Goal: Find specific page/section: Find specific page/section

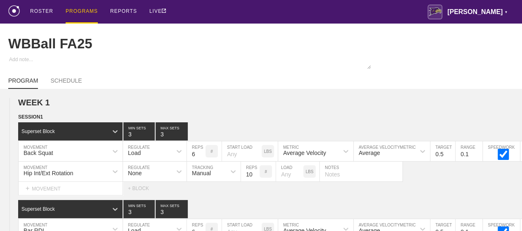
click at [79, 11] on div "PROGRAMS" at bounding box center [82, 12] width 32 height 24
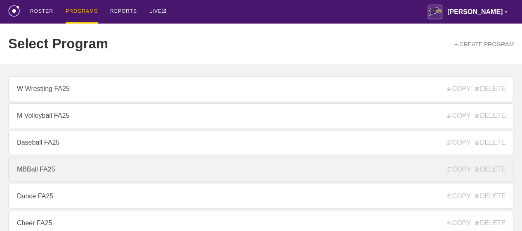
scroll to position [124, 0]
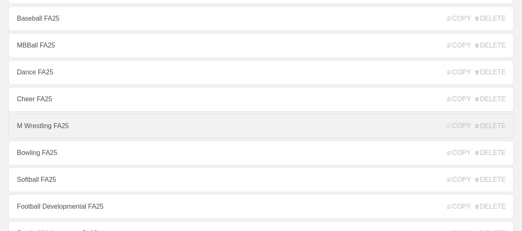
click at [65, 128] on link "M Wrestling FA25" at bounding box center [260, 125] width 505 height 25
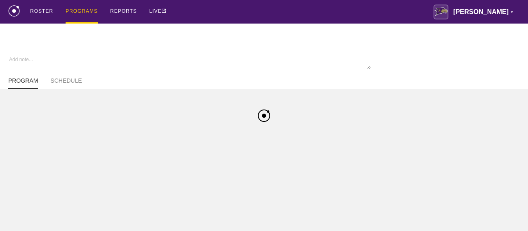
type textarea "x"
type input "M Wrestling FA25"
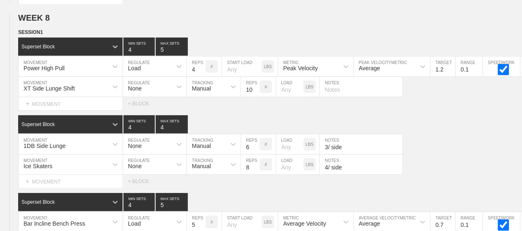
scroll to position [6089, 0]
